Goal: Information Seeking & Learning: Find specific fact

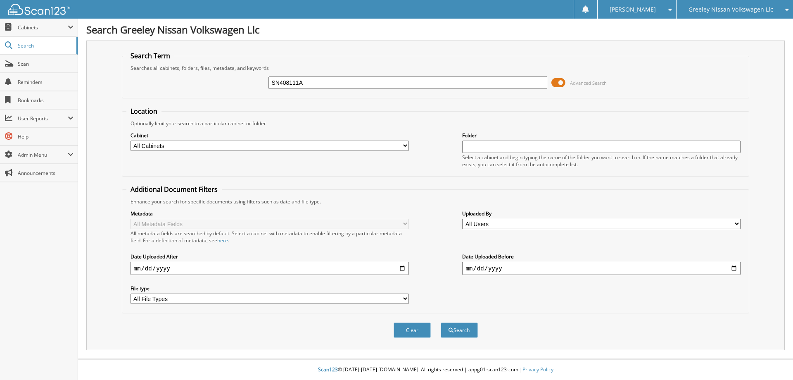
type input "SN408111A"
click at [441, 322] on button "Search" at bounding box center [459, 329] width 37 height 15
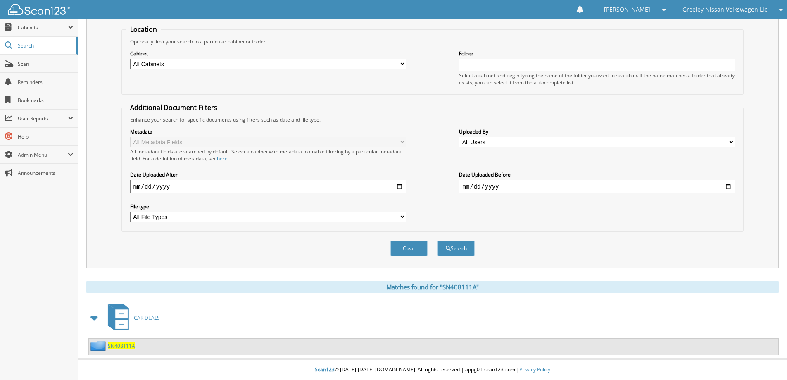
click at [128, 347] on span "SN408111A" at bounding box center [121, 345] width 27 height 7
